Goal: Task Accomplishment & Management: Use online tool/utility

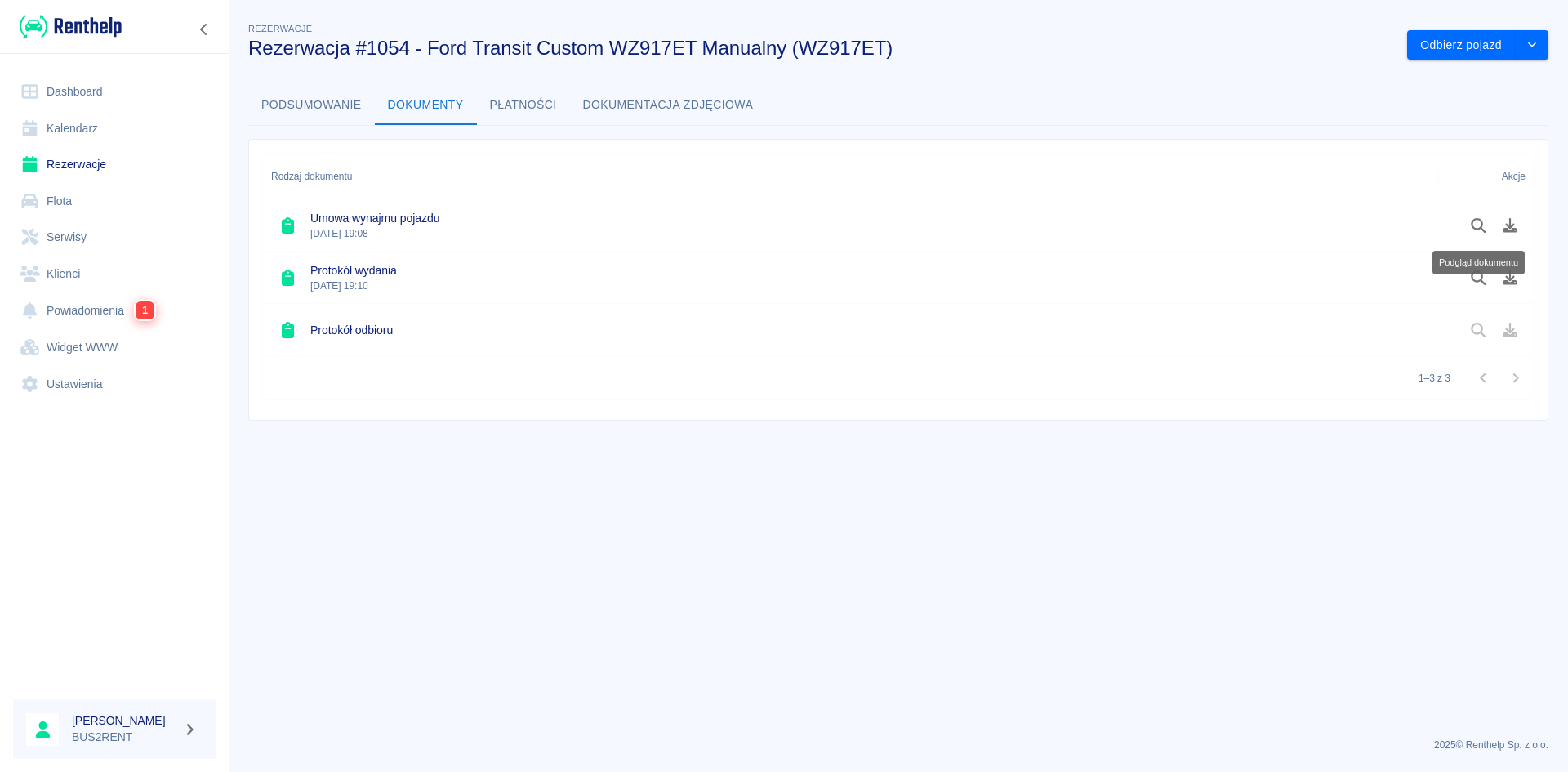
click at [99, 166] on link "Rezerwacje" at bounding box center [114, 164] width 203 height 37
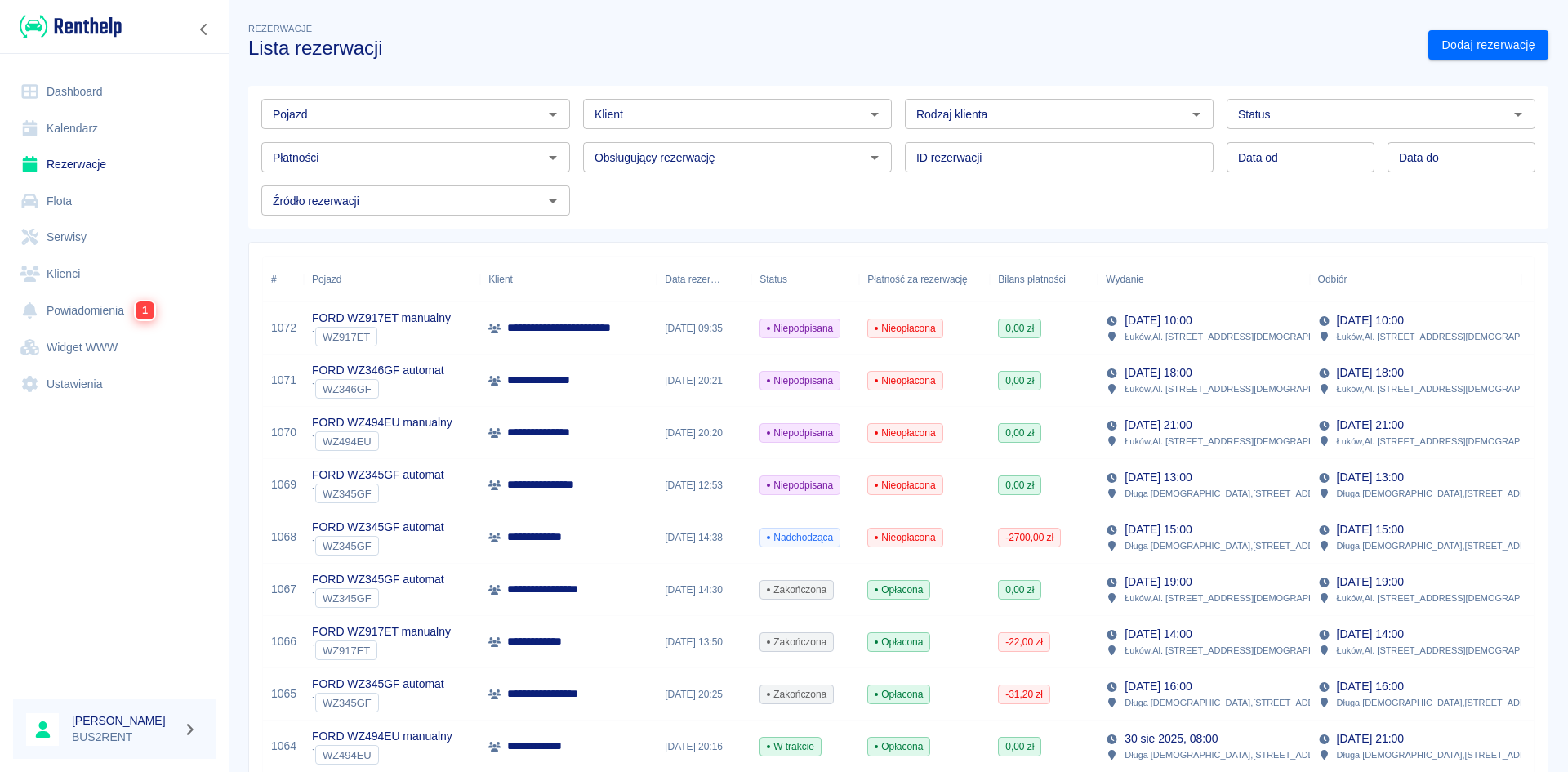
click at [83, 134] on link "Kalendarz" at bounding box center [114, 128] width 203 height 37
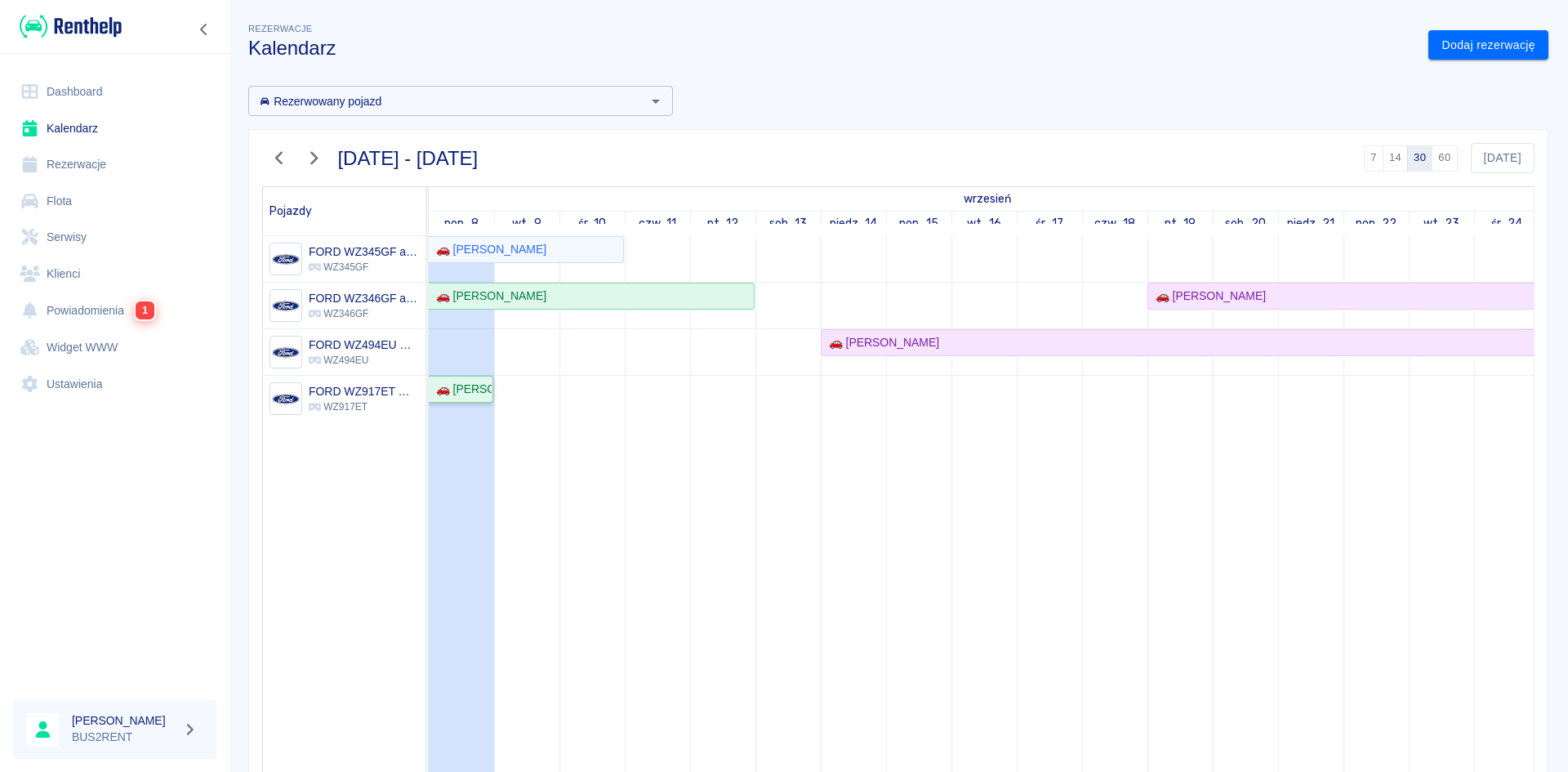
click at [475, 390] on div "🚗 [PERSON_NAME]" at bounding box center [460, 389] width 62 height 17
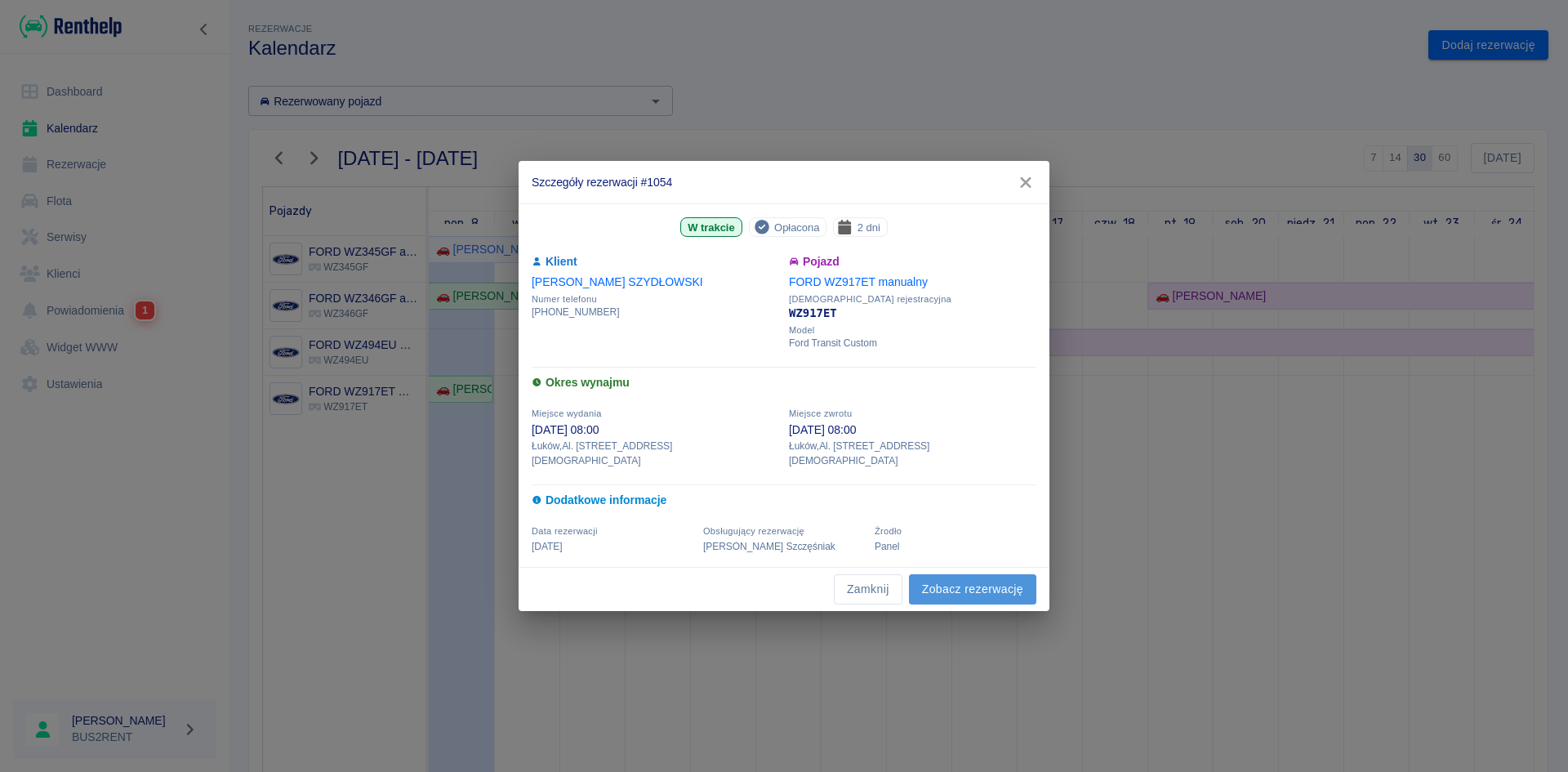
click at [969, 577] on link "Zobacz rezerwację" at bounding box center [972, 589] width 127 height 31
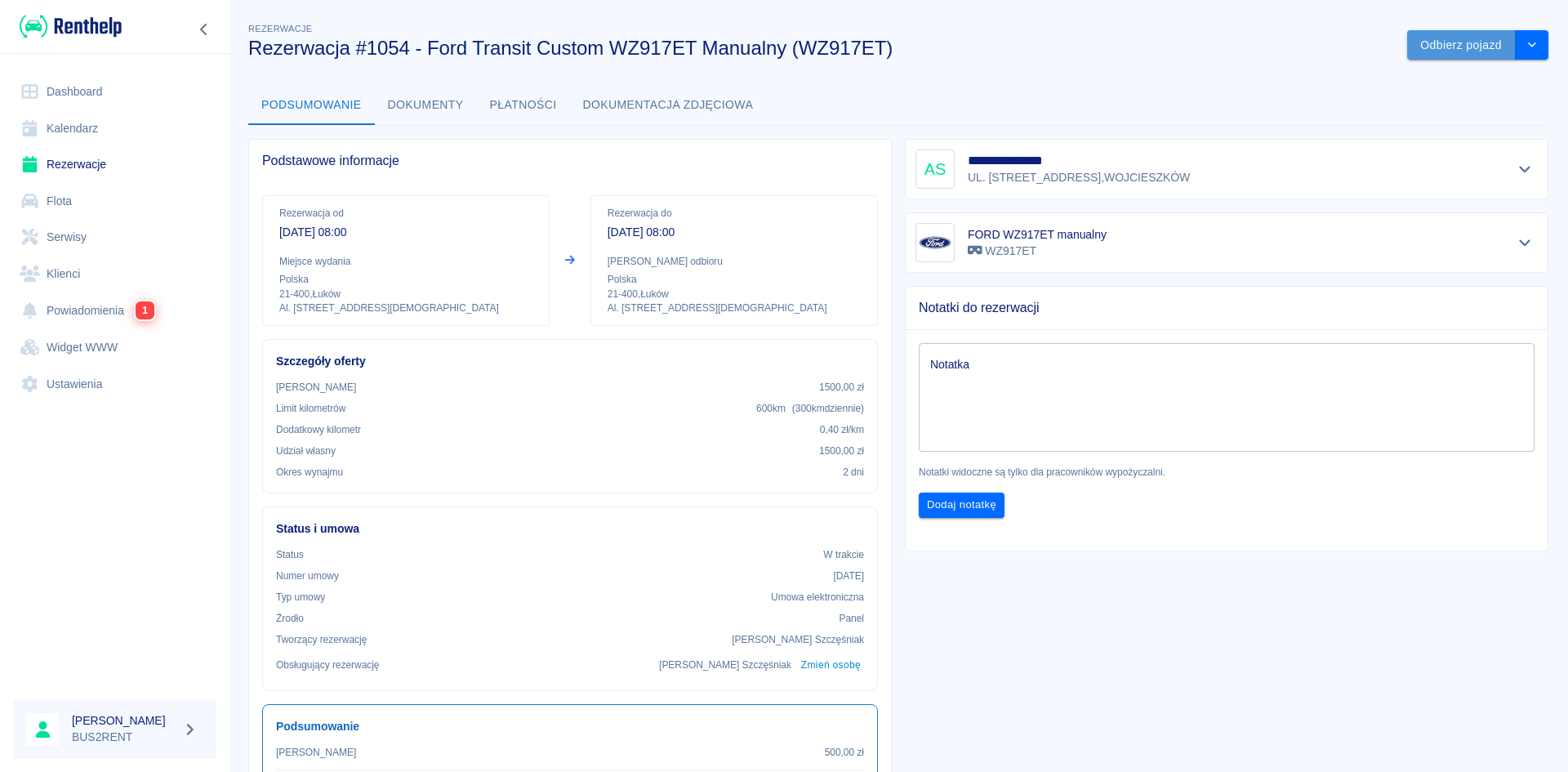
click at [1459, 39] on button "Odbierz pojazd" at bounding box center [1461, 45] width 109 height 31
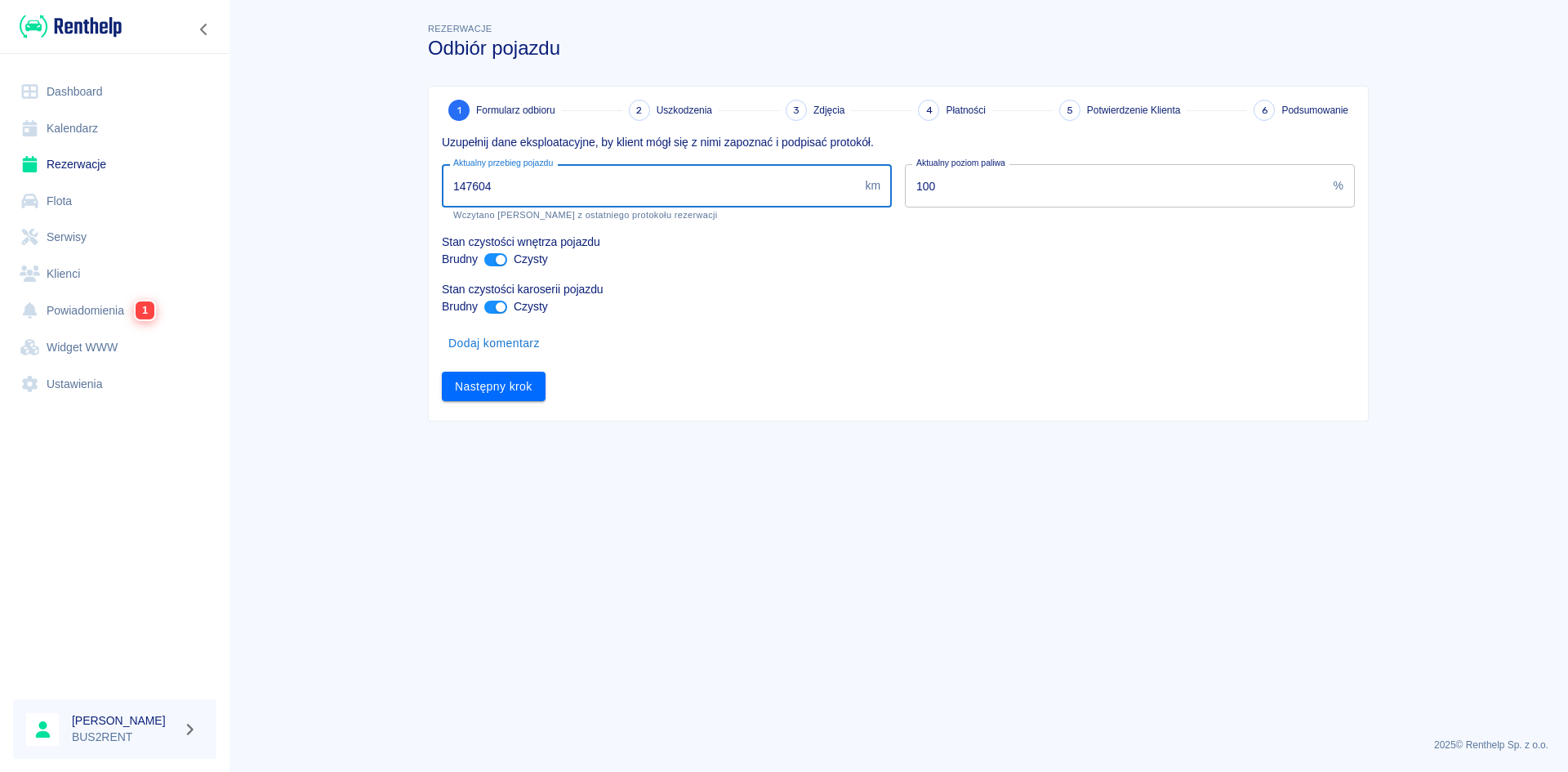
drag, startPoint x: 467, startPoint y: 184, endPoint x: 538, endPoint y: 187, distance: 71.1
click at [538, 187] on input "147604" at bounding box center [650, 186] width 416 height 43
type input "148165"
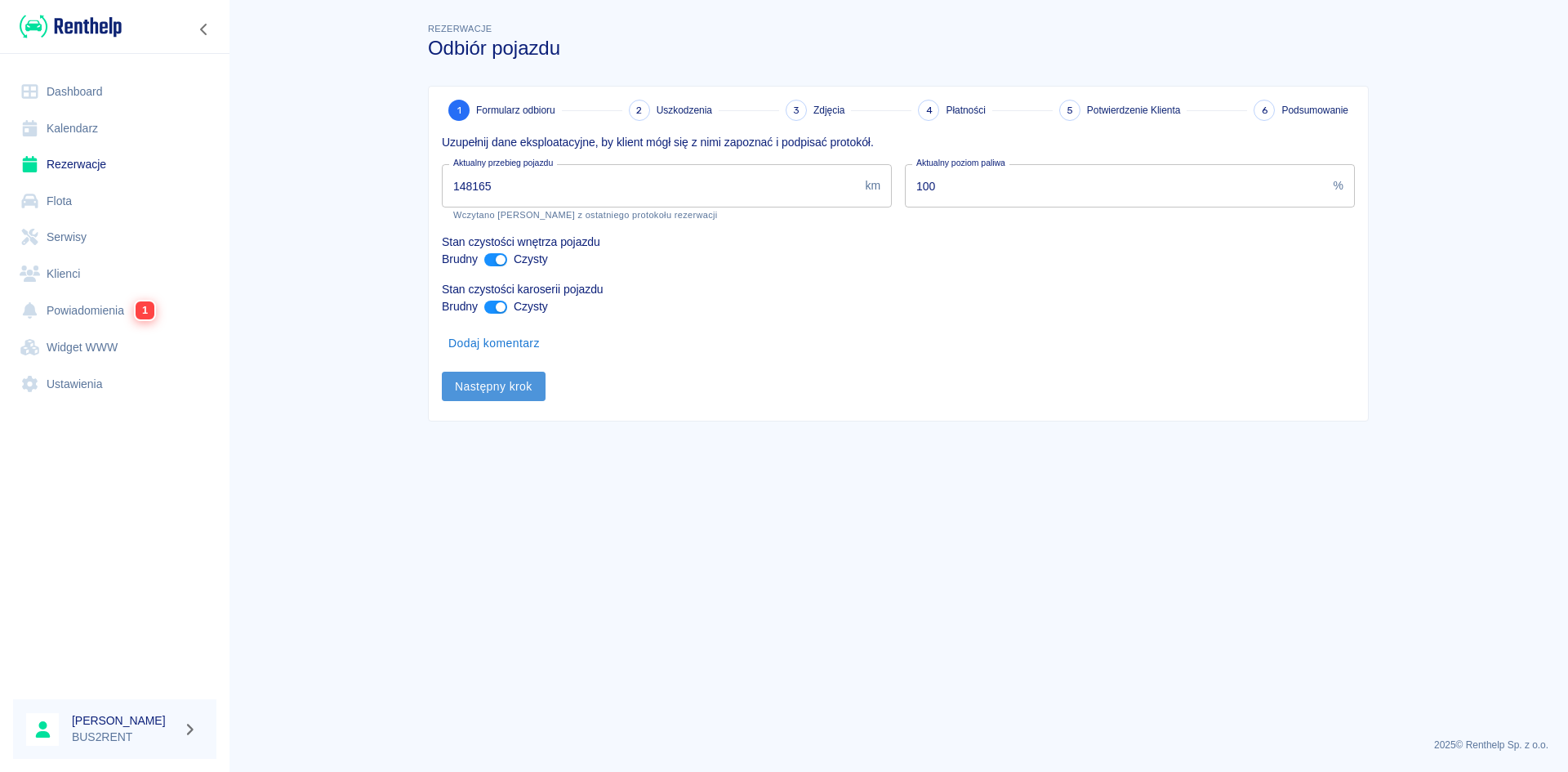
click at [506, 389] on button "Następny krok" at bounding box center [493, 387] width 104 height 31
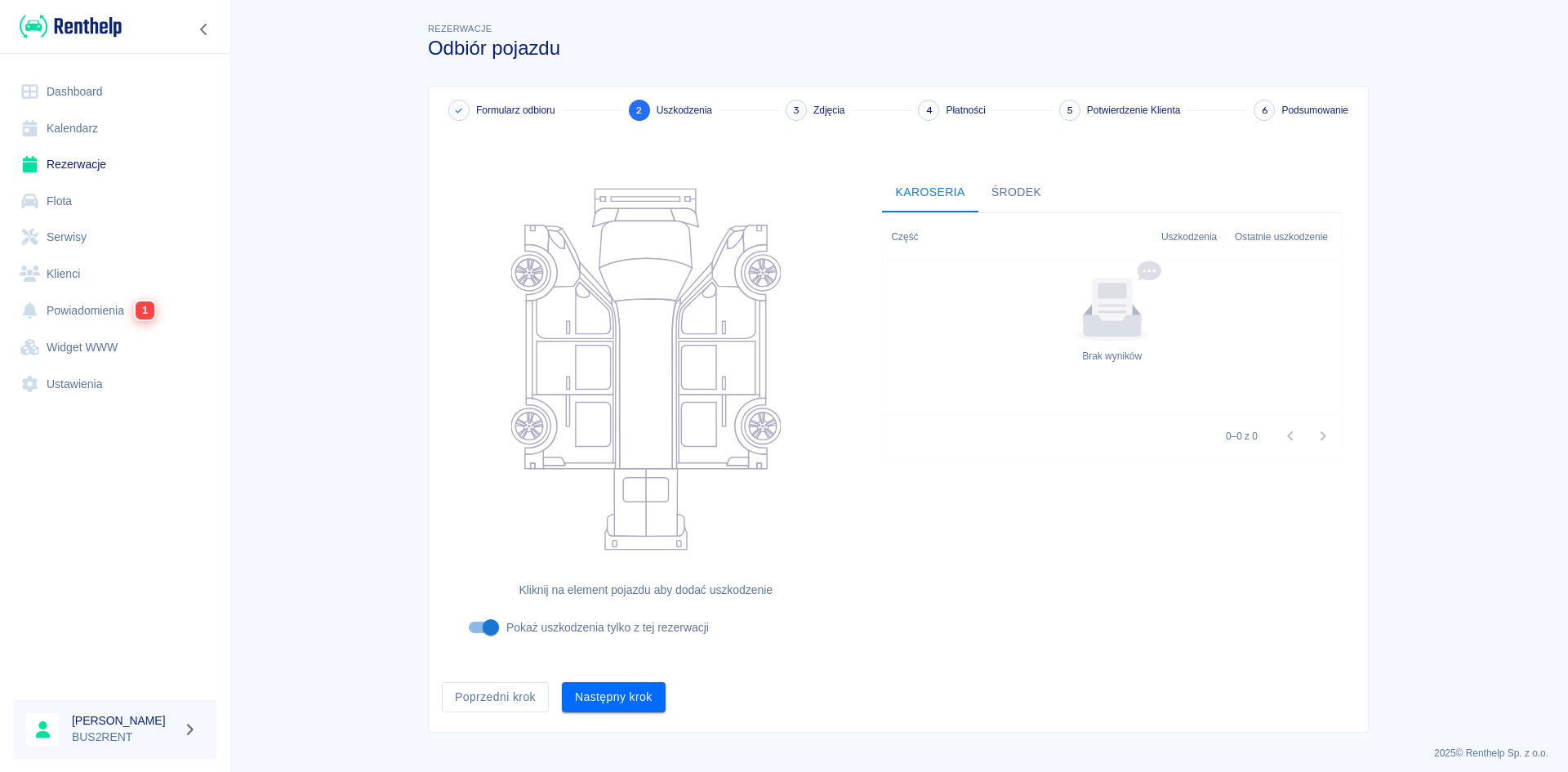
scroll to position [8, 0]
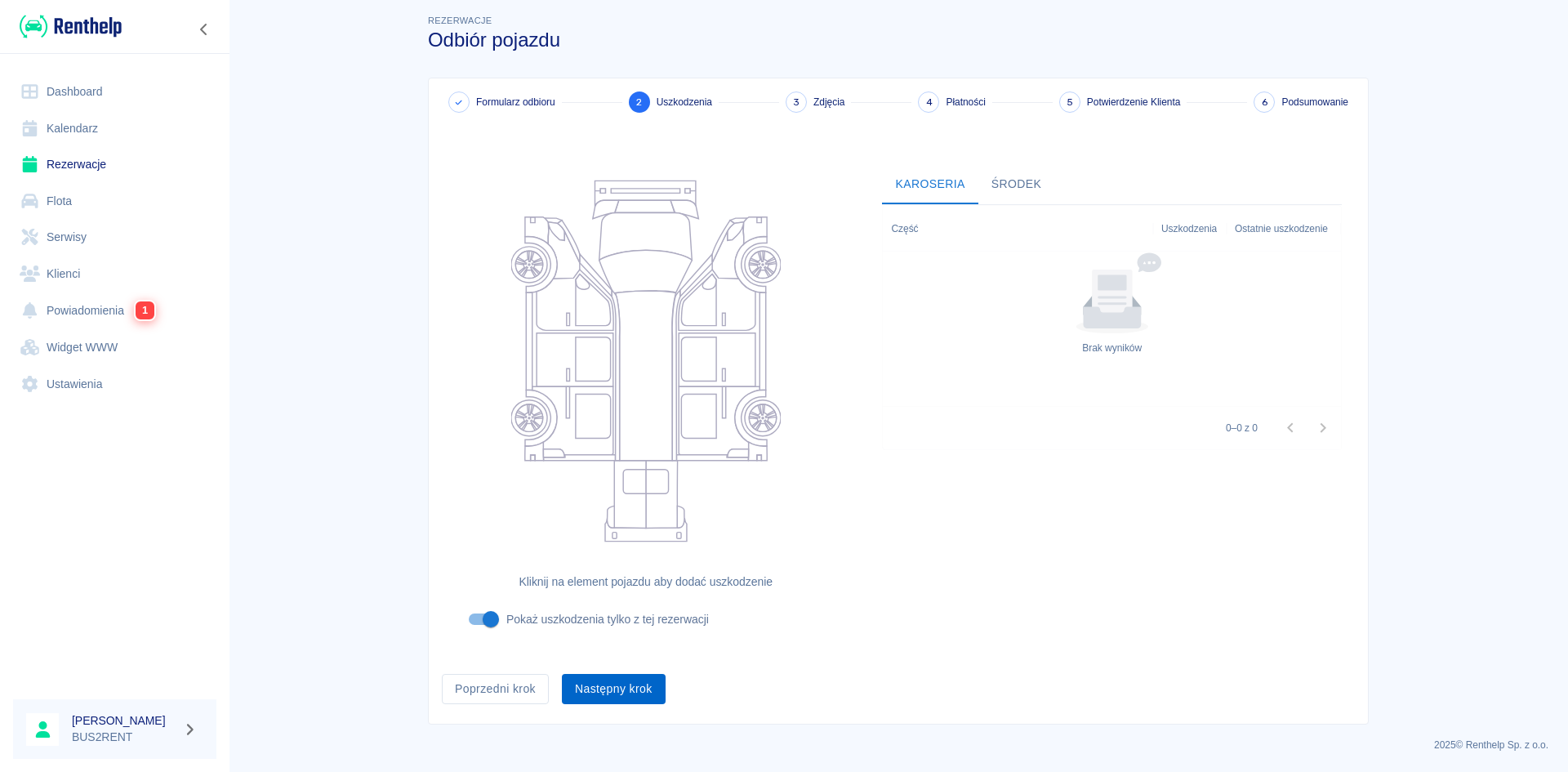
click at [614, 688] on button "Następny krok" at bounding box center [613, 689] width 104 height 31
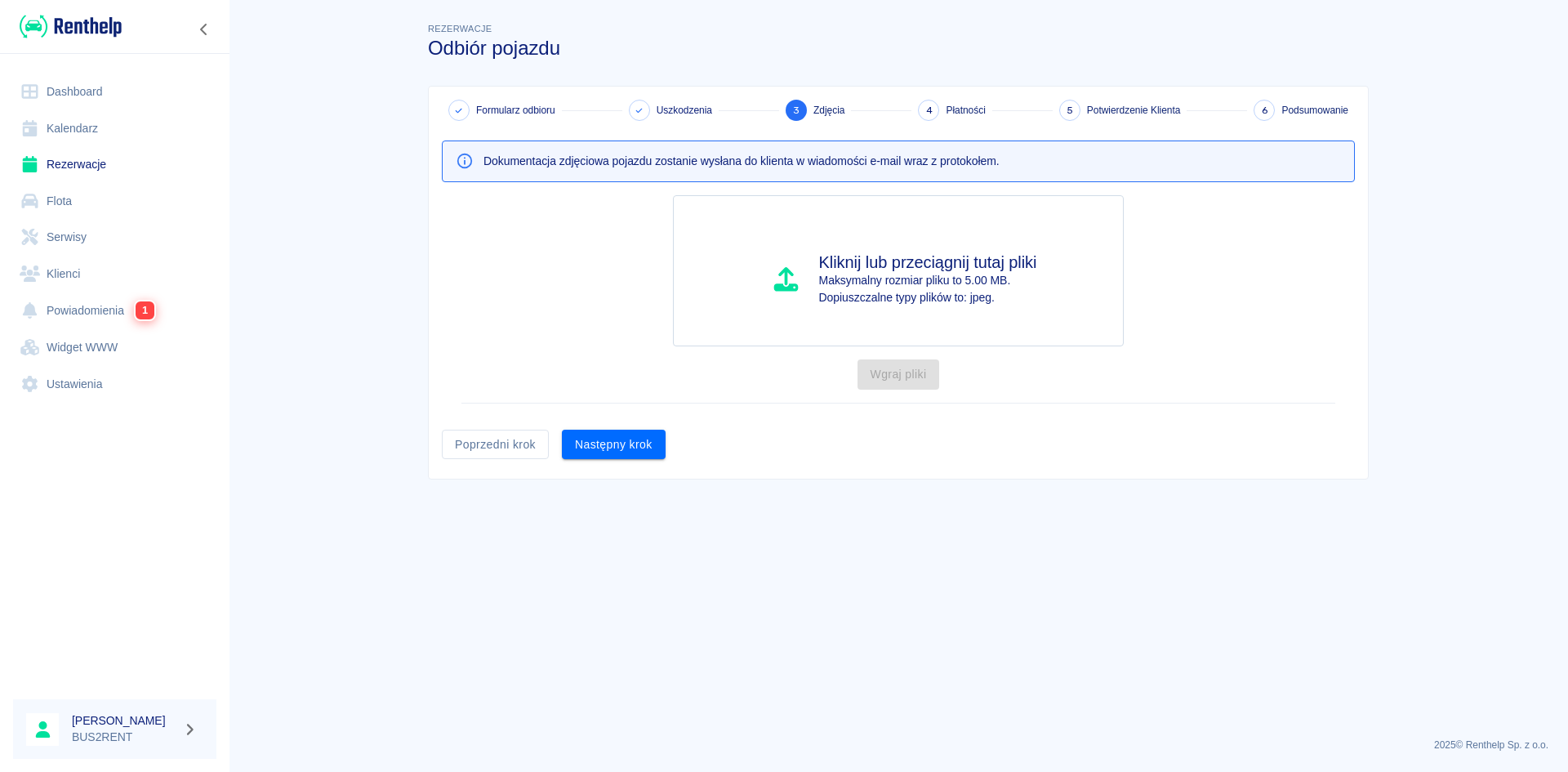
scroll to position [0, 0]
click at [635, 434] on button "Następny krok" at bounding box center [613, 444] width 104 height 31
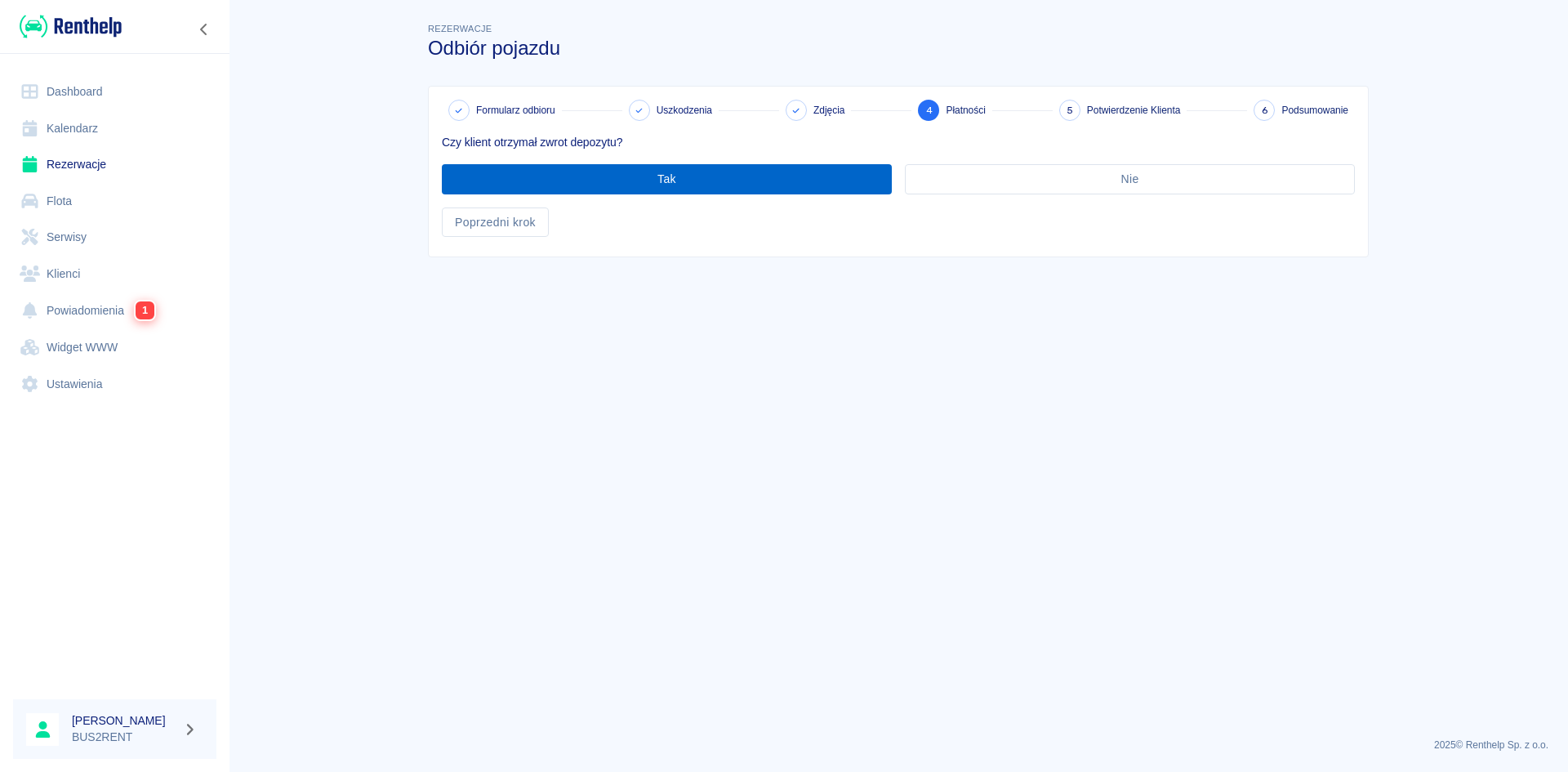
click at [576, 187] on button "Tak" at bounding box center [667, 179] width 450 height 31
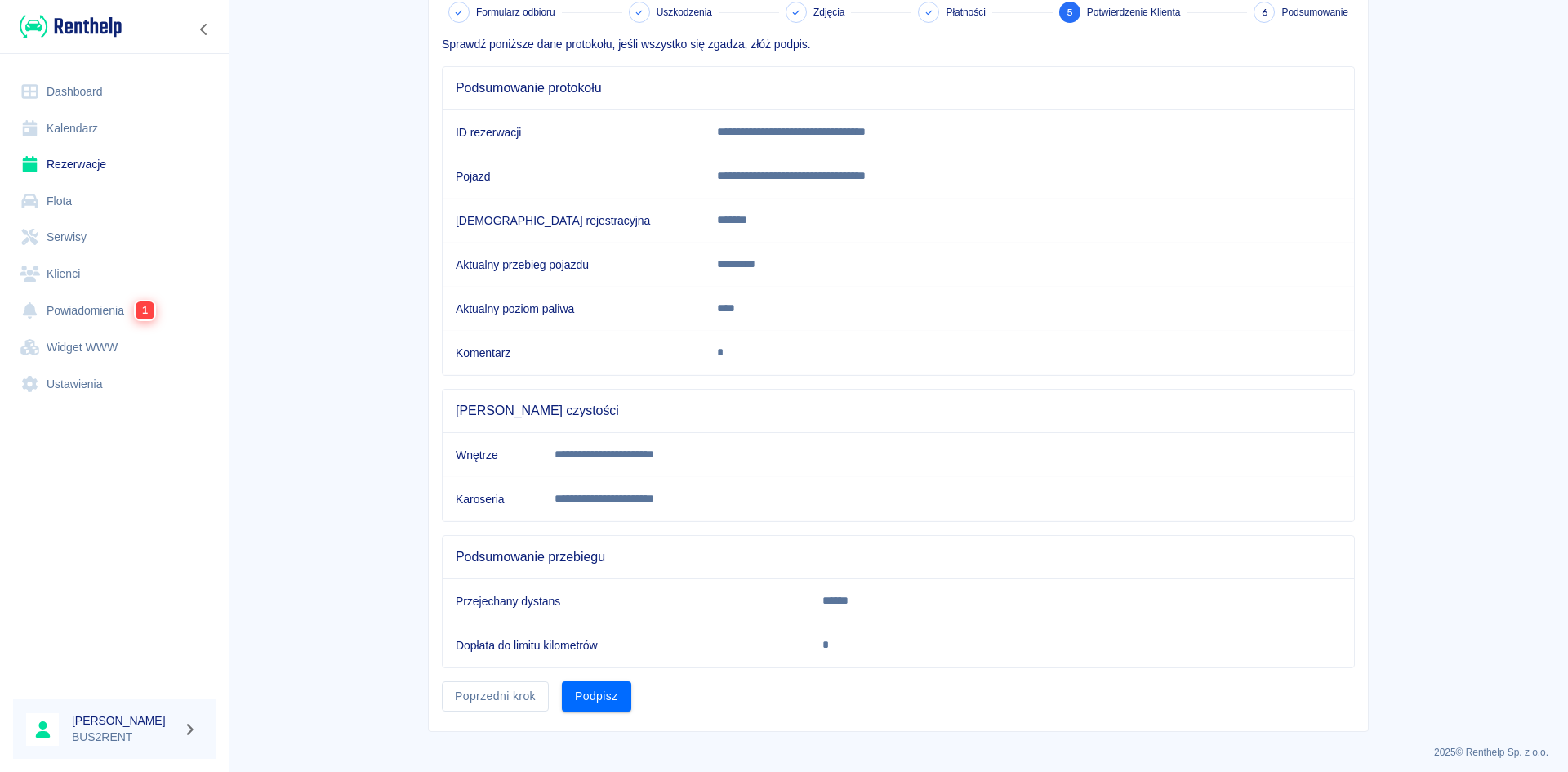
scroll to position [106, 0]
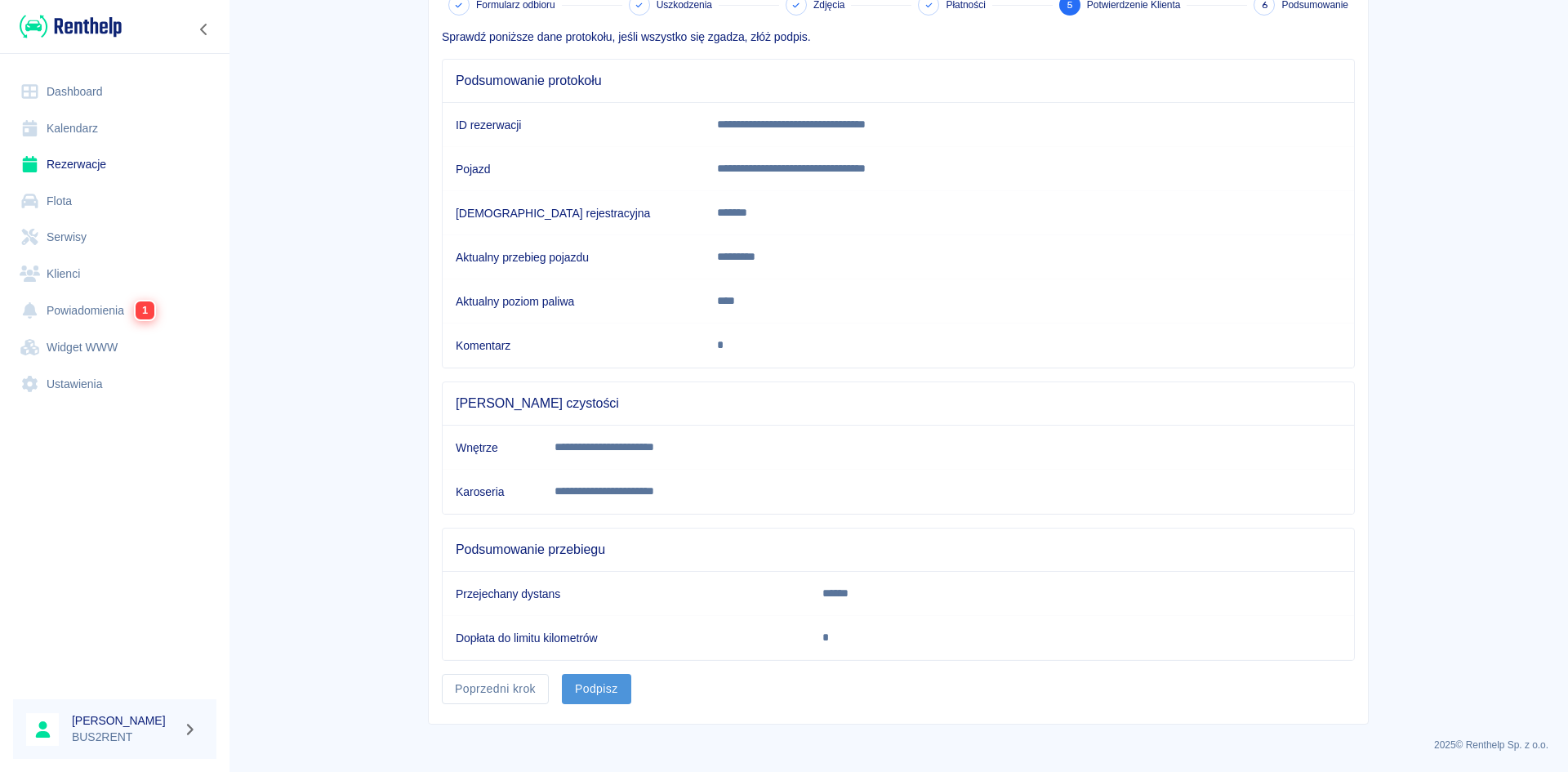
click at [590, 684] on button "Podpisz" at bounding box center [596, 689] width 69 height 31
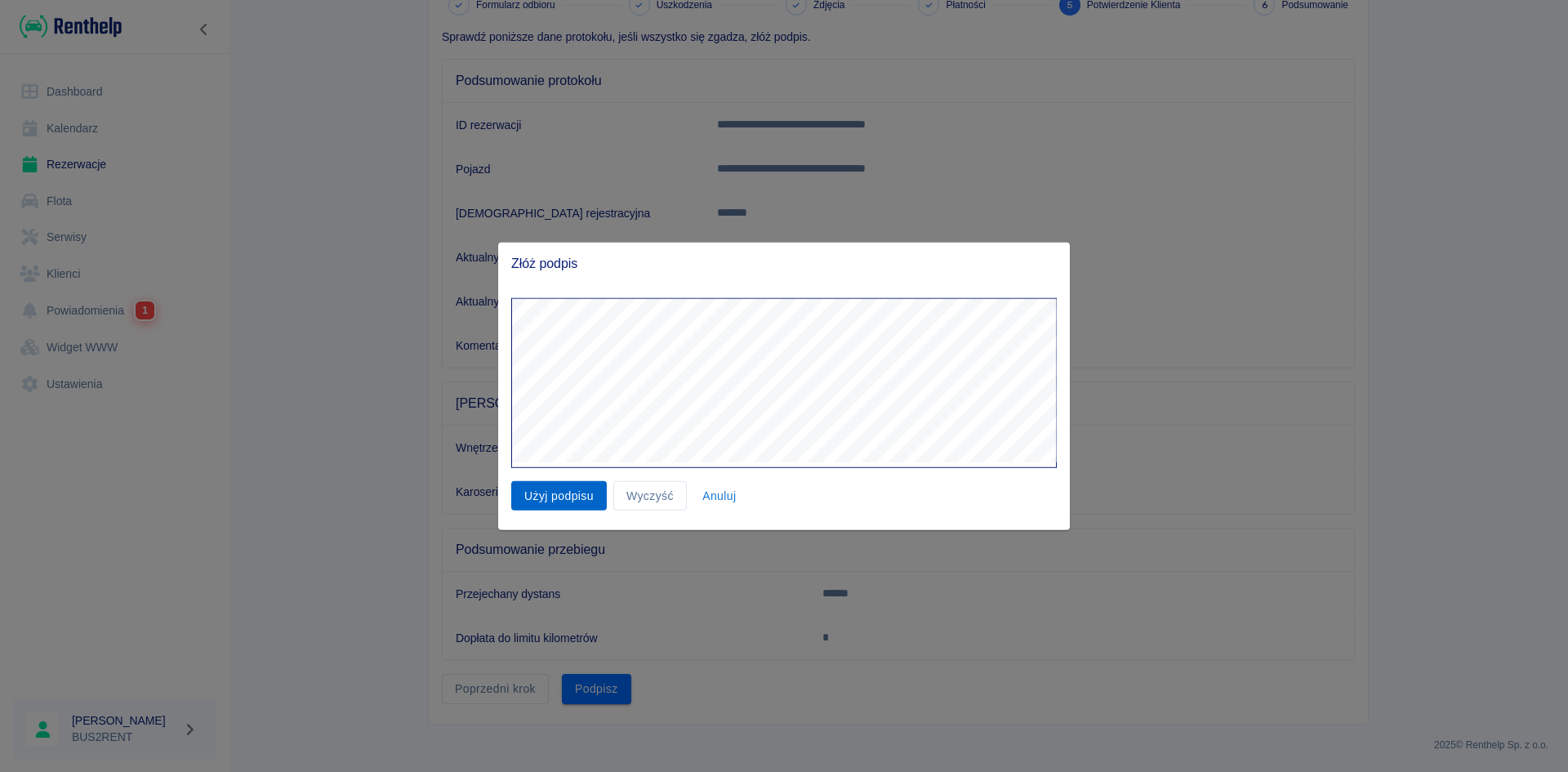
click at [553, 497] on button "Użyj podpisu" at bounding box center [559, 496] width 96 height 31
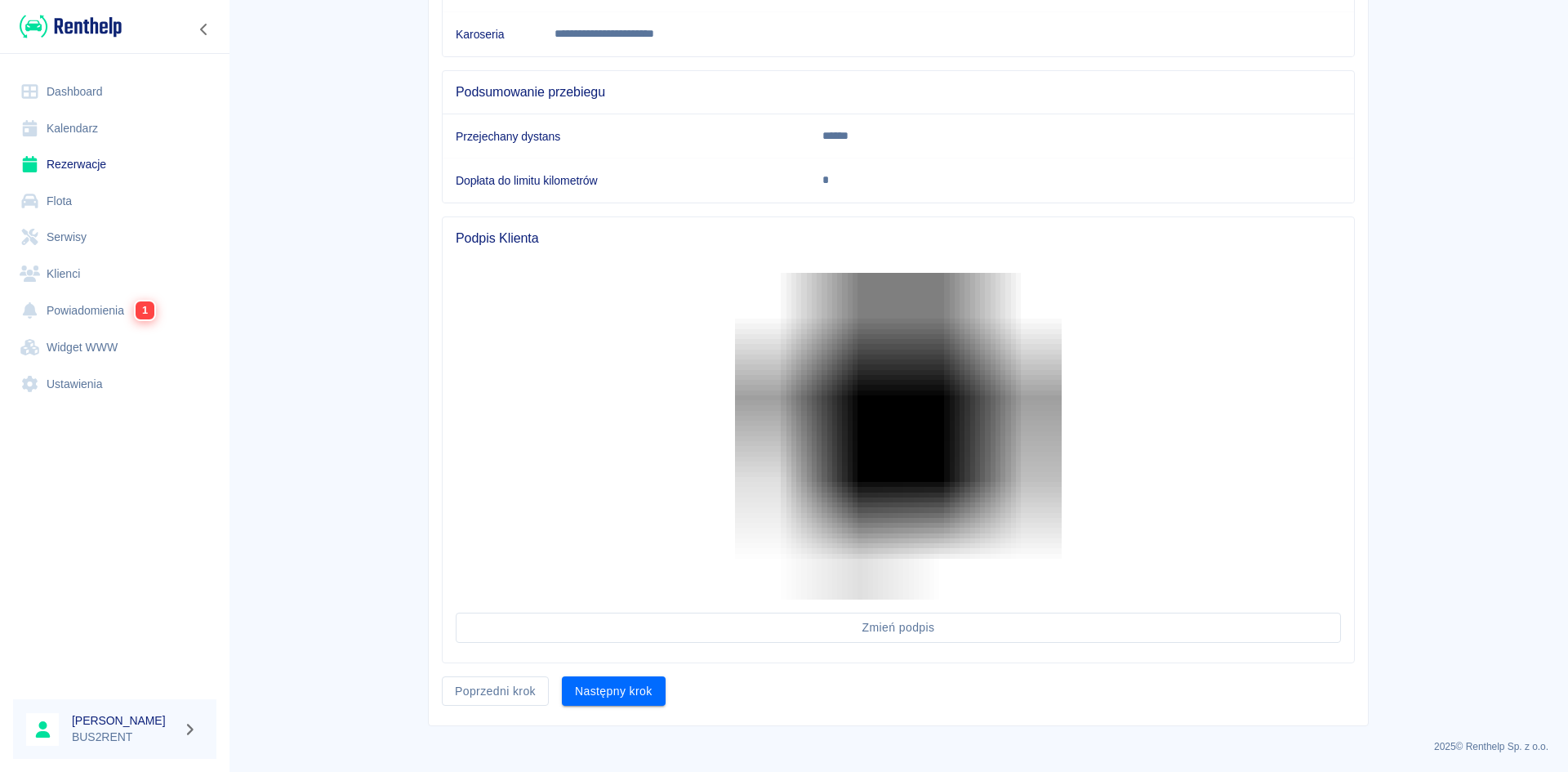
scroll to position [565, 0]
click at [597, 691] on button "Następny krok" at bounding box center [613, 690] width 104 height 31
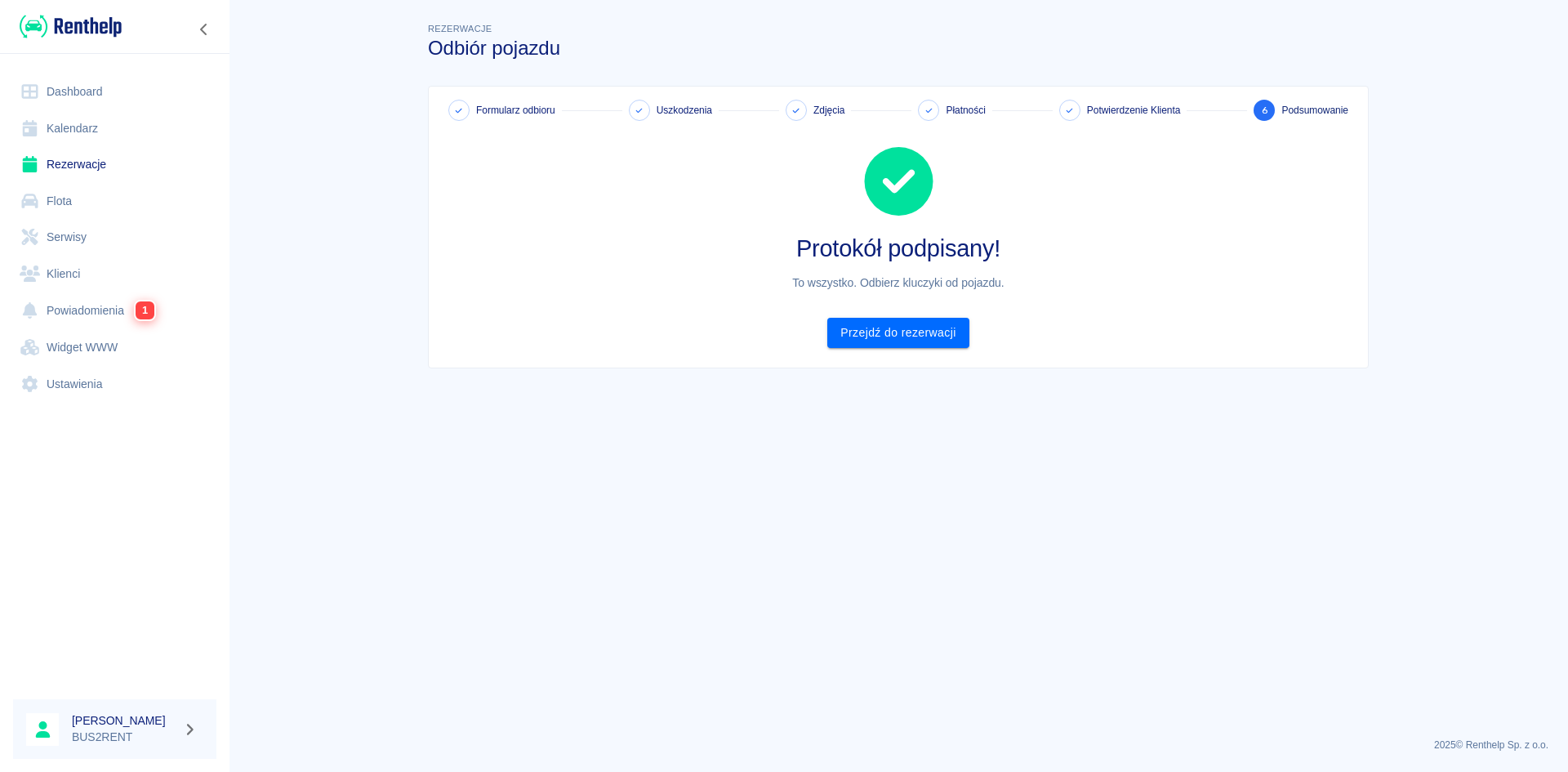
scroll to position [0, 0]
click at [920, 331] on link "Przejdź do rezerwacji" at bounding box center [897, 333] width 141 height 31
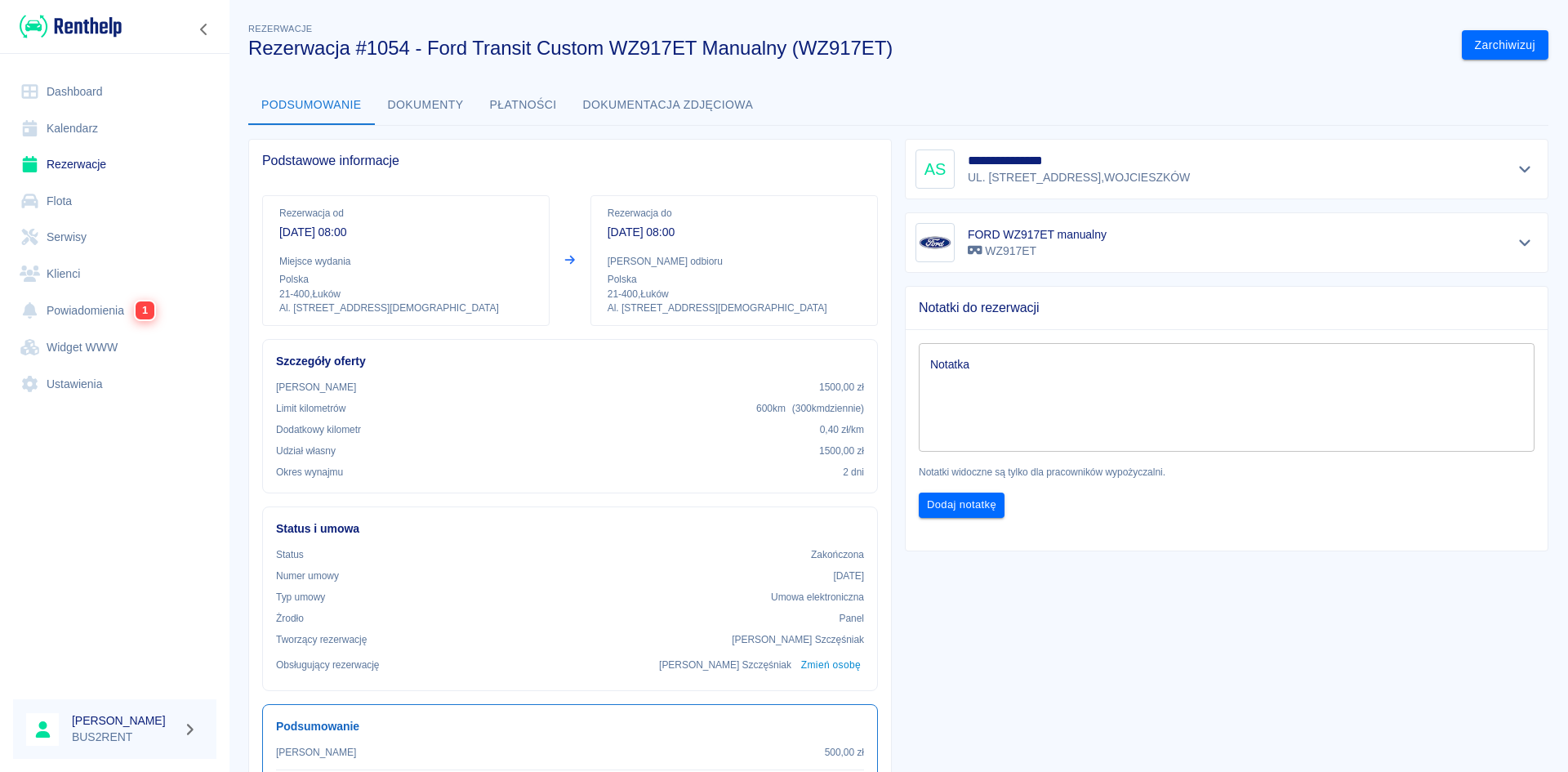
click at [448, 102] on button "Dokumenty" at bounding box center [425, 106] width 102 height 39
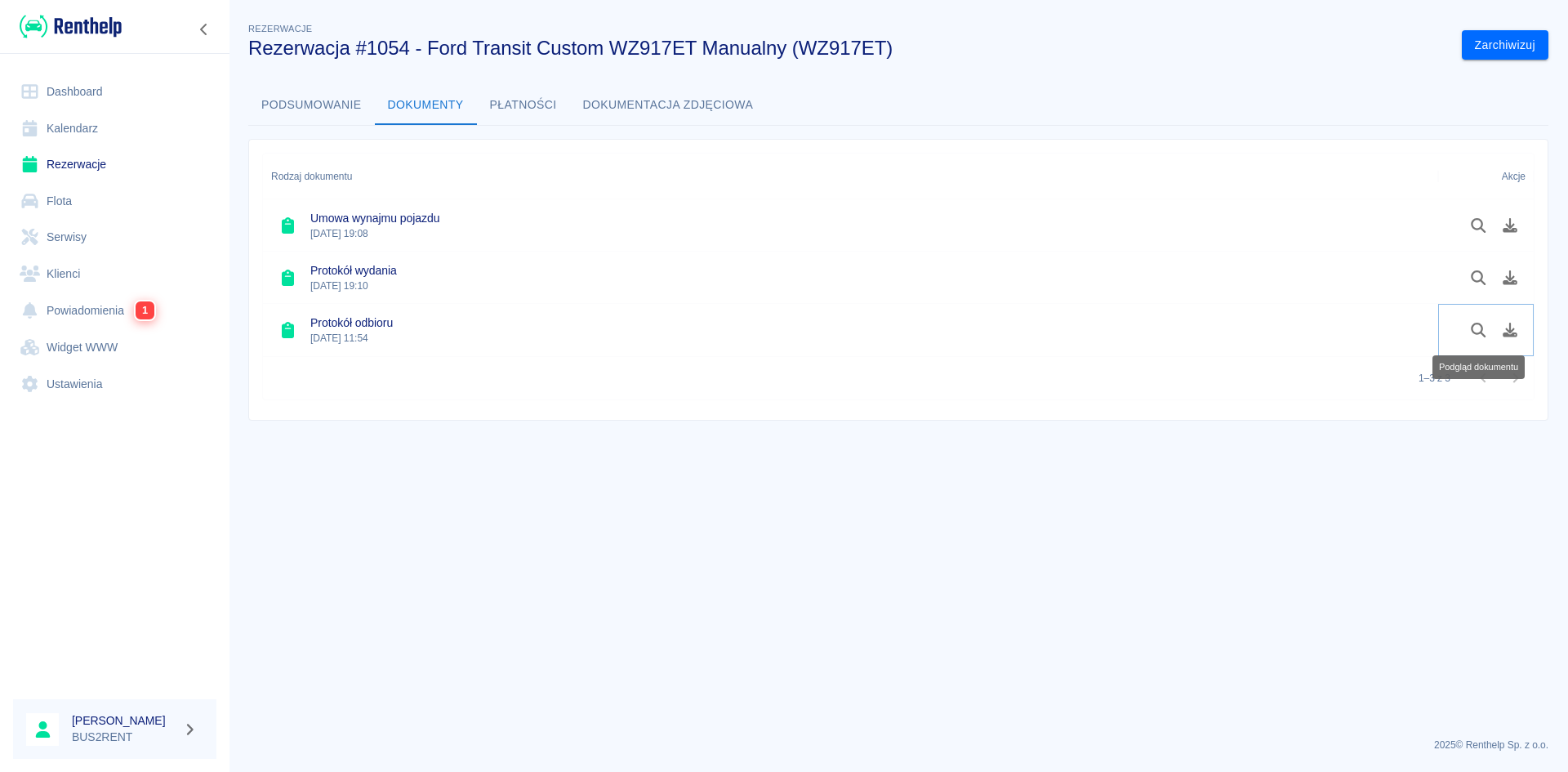
click at [1477, 330] on icon "Podgląd dokumentu" at bounding box center [1478, 330] width 19 height 15
click at [45, 122] on link "Kalendarz" at bounding box center [114, 128] width 203 height 37
